Goal: Navigation & Orientation: Go to known website

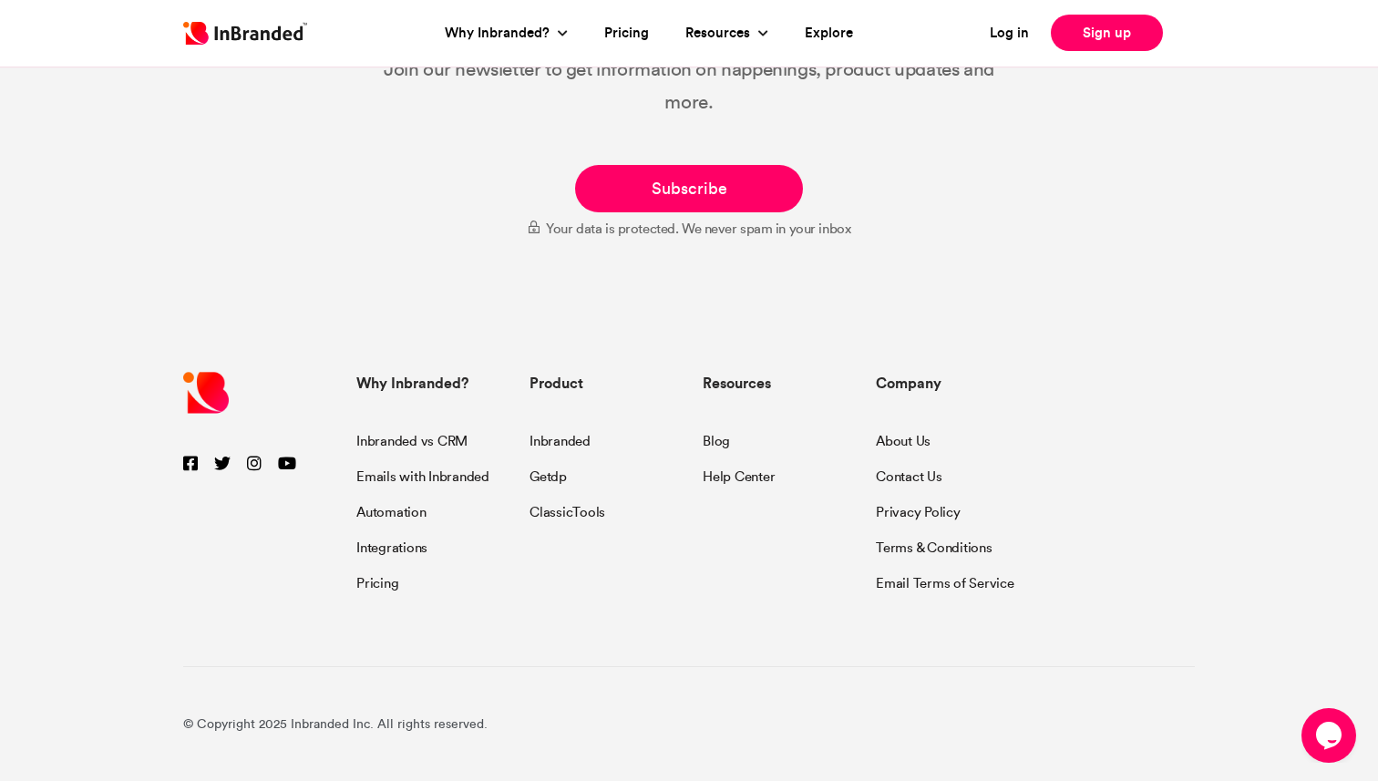
scroll to position [9847, 0]
click at [905, 443] on link "About Us" at bounding box center [903, 444] width 55 height 25
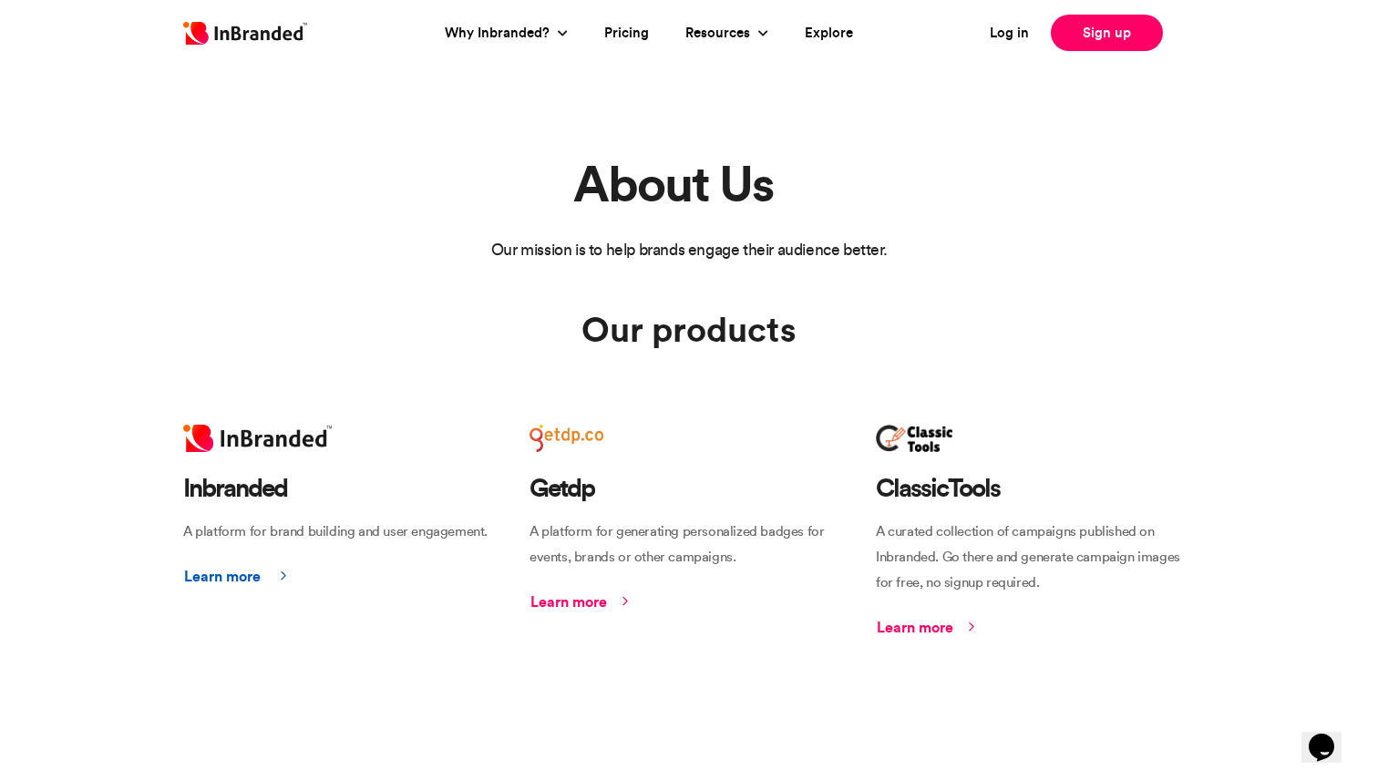
click at [248, 570] on link "Learn more" at bounding box center [241, 576] width 117 height 35
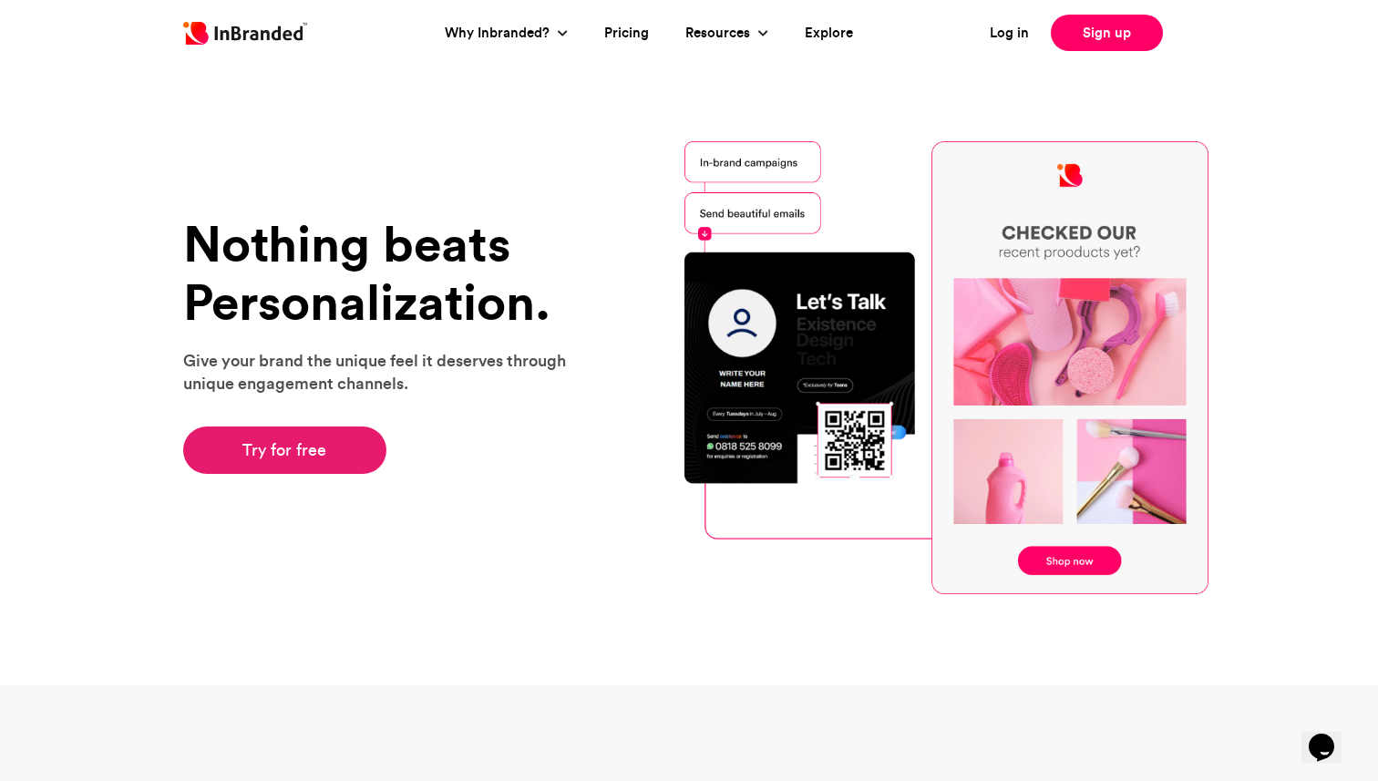
click at [315, 461] on link "Try for free" at bounding box center [284, 450] width 203 height 47
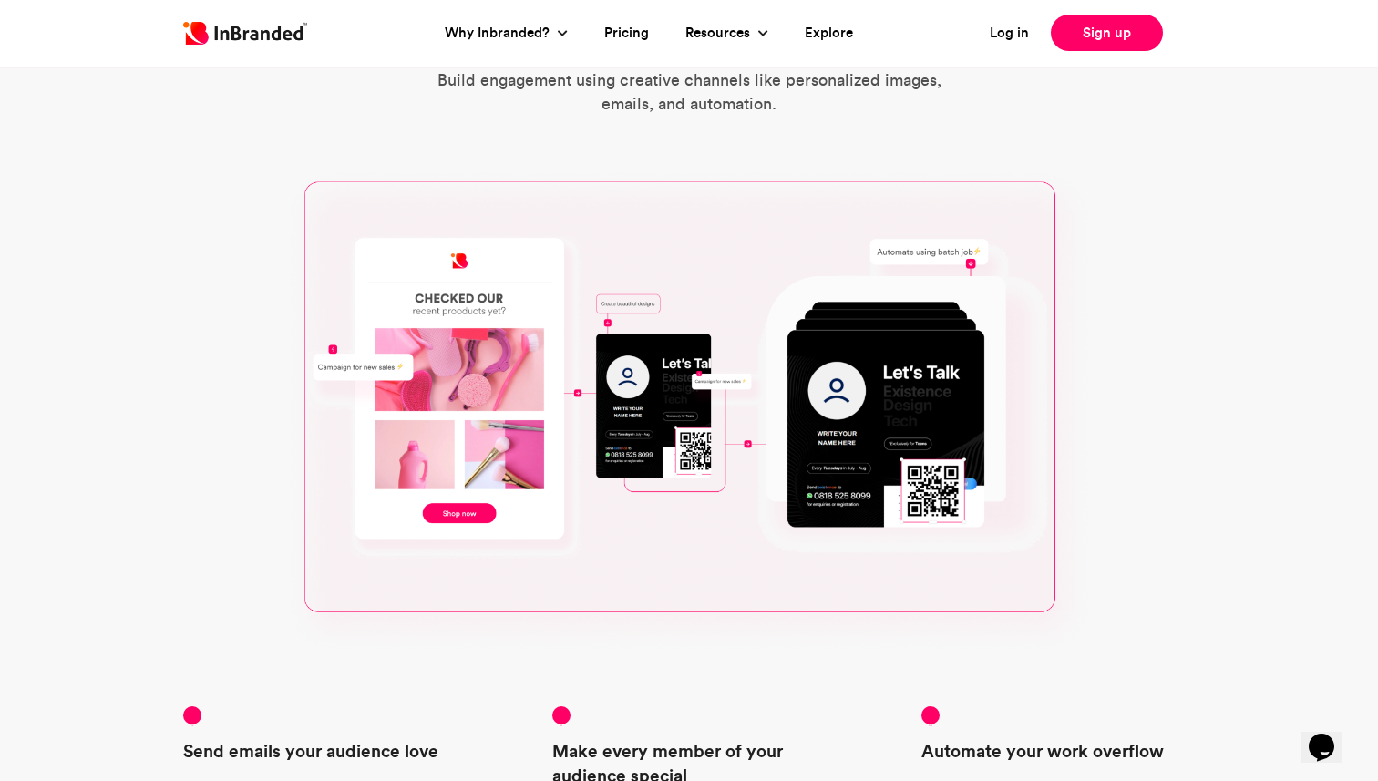
scroll to position [818, 0]
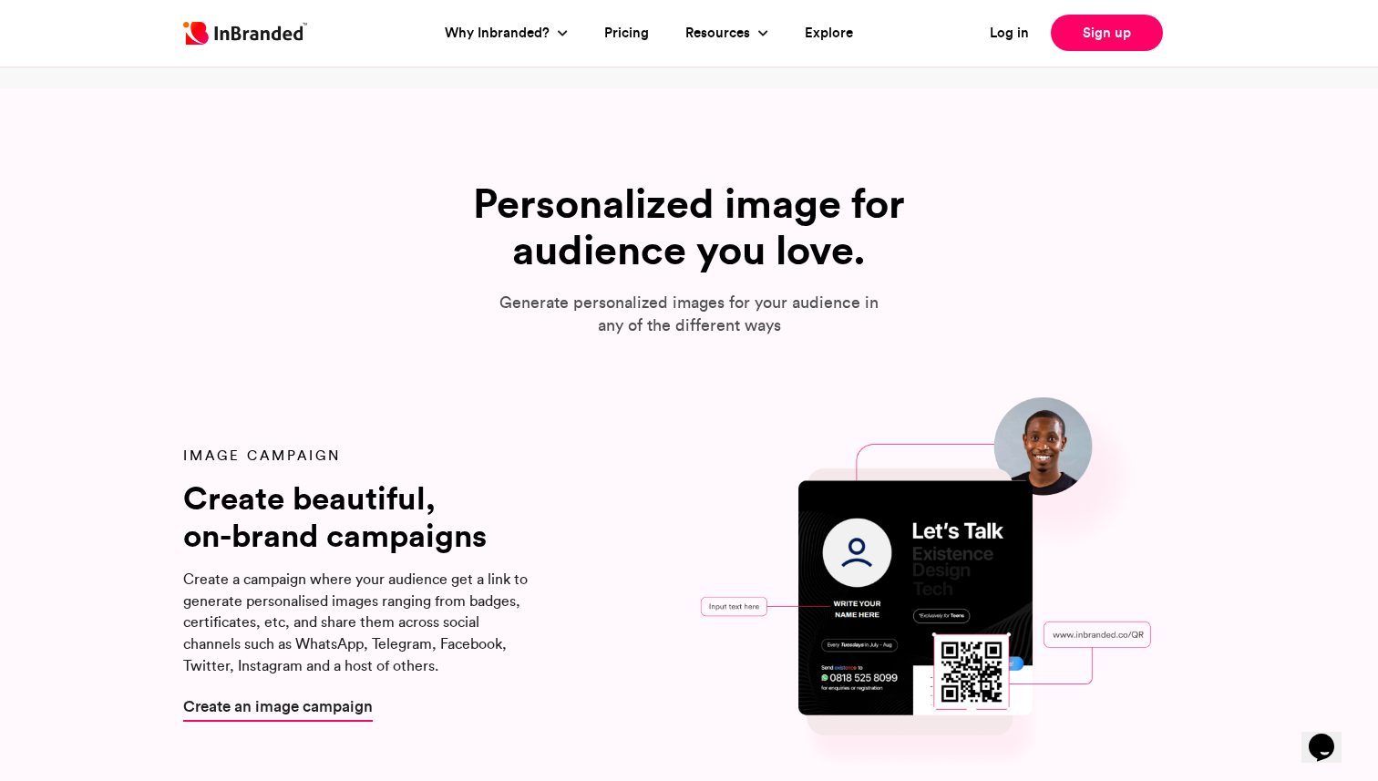
scroll to position [1699, 0]
